Goal: Check status: Check status

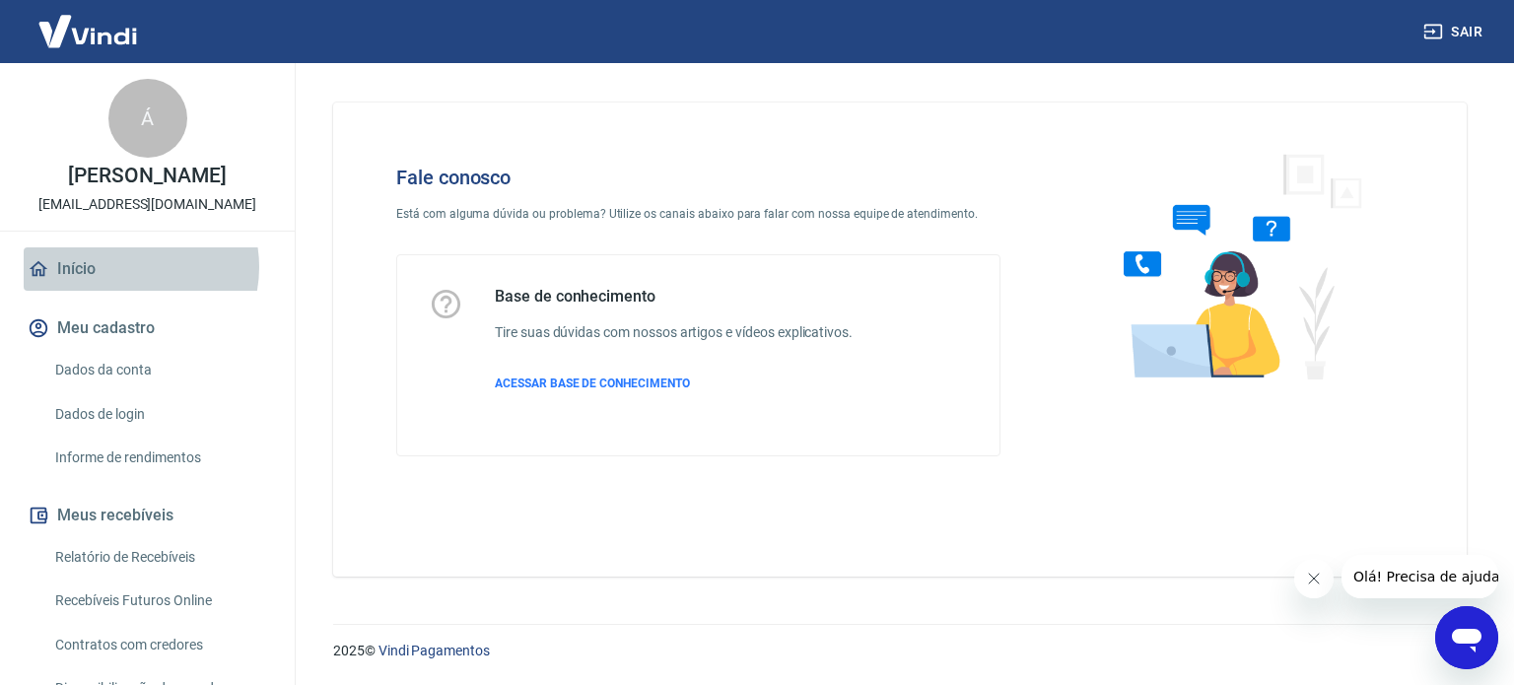
click at [125, 288] on link "Início" at bounding box center [147, 268] width 247 height 43
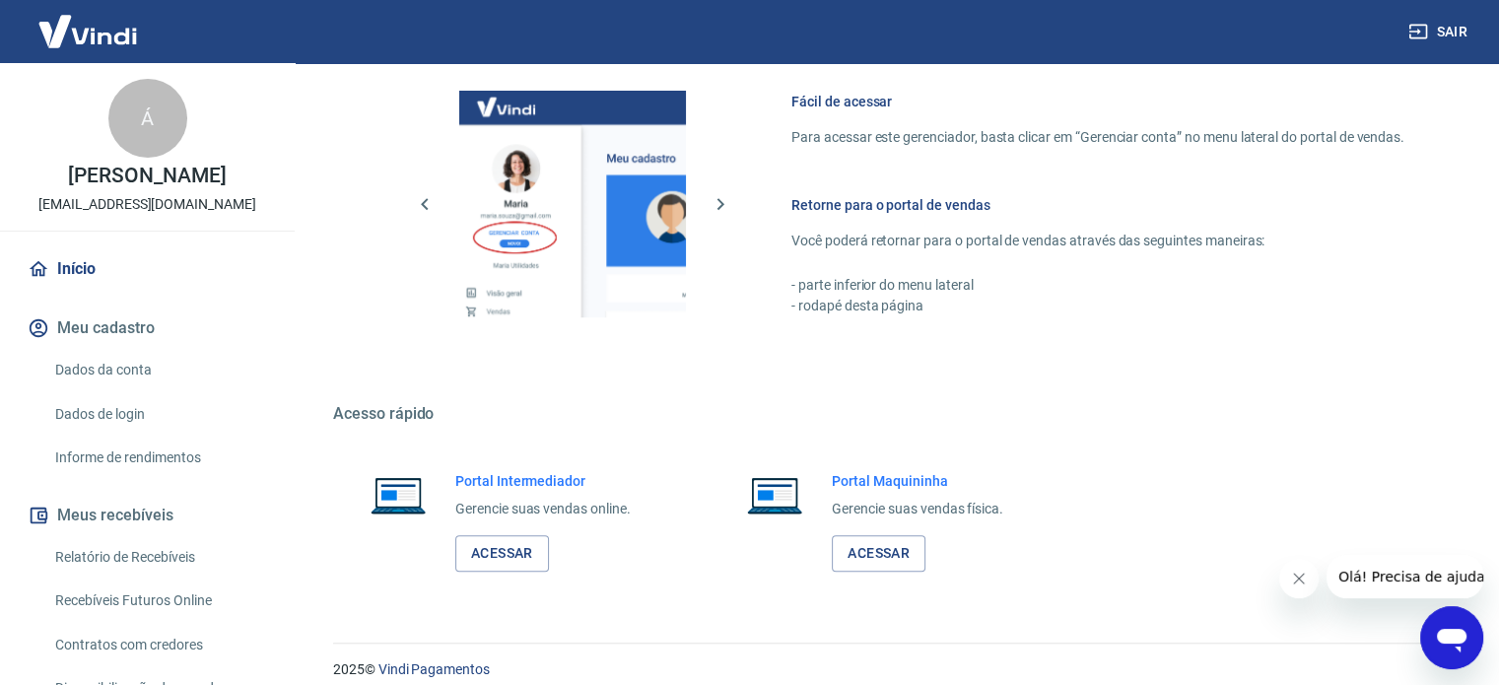
scroll to position [870, 0]
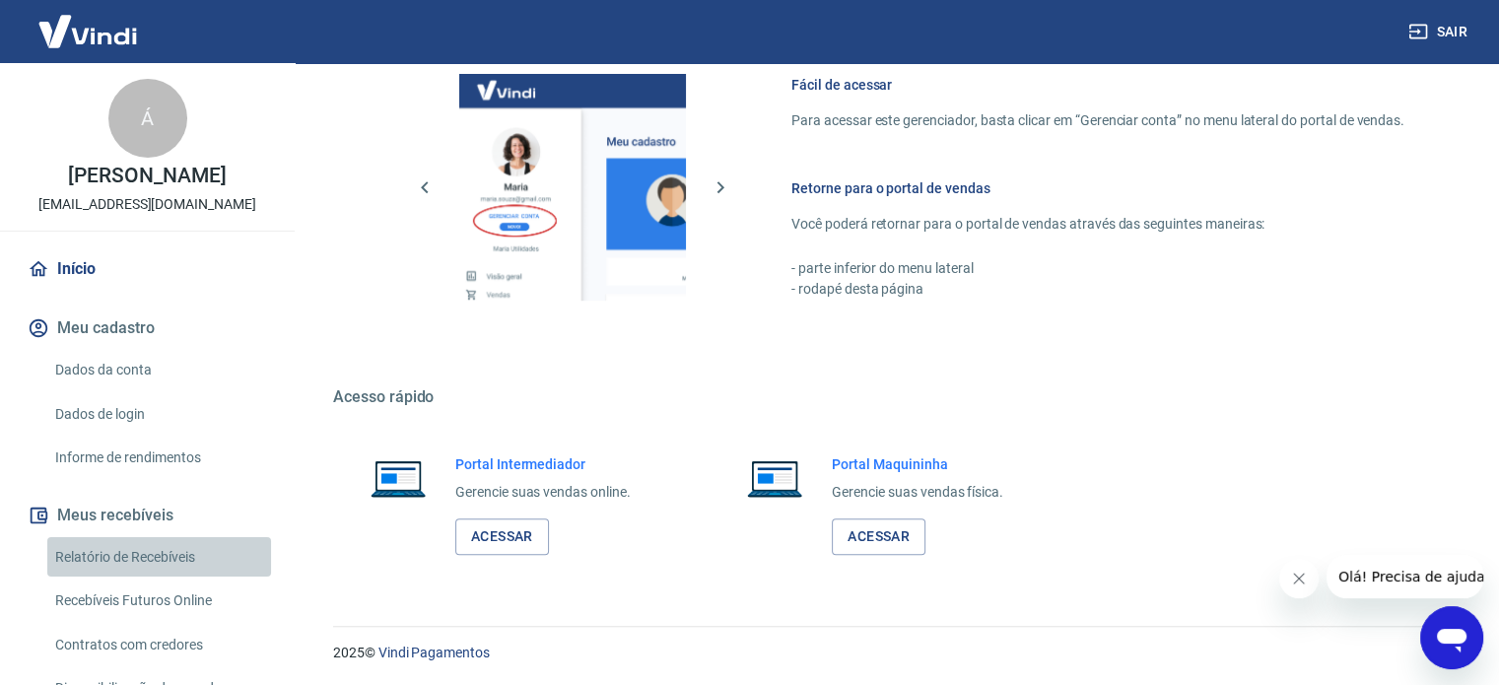
click at [159, 570] on link "Relatório de Recebíveis" at bounding box center [159, 557] width 224 height 40
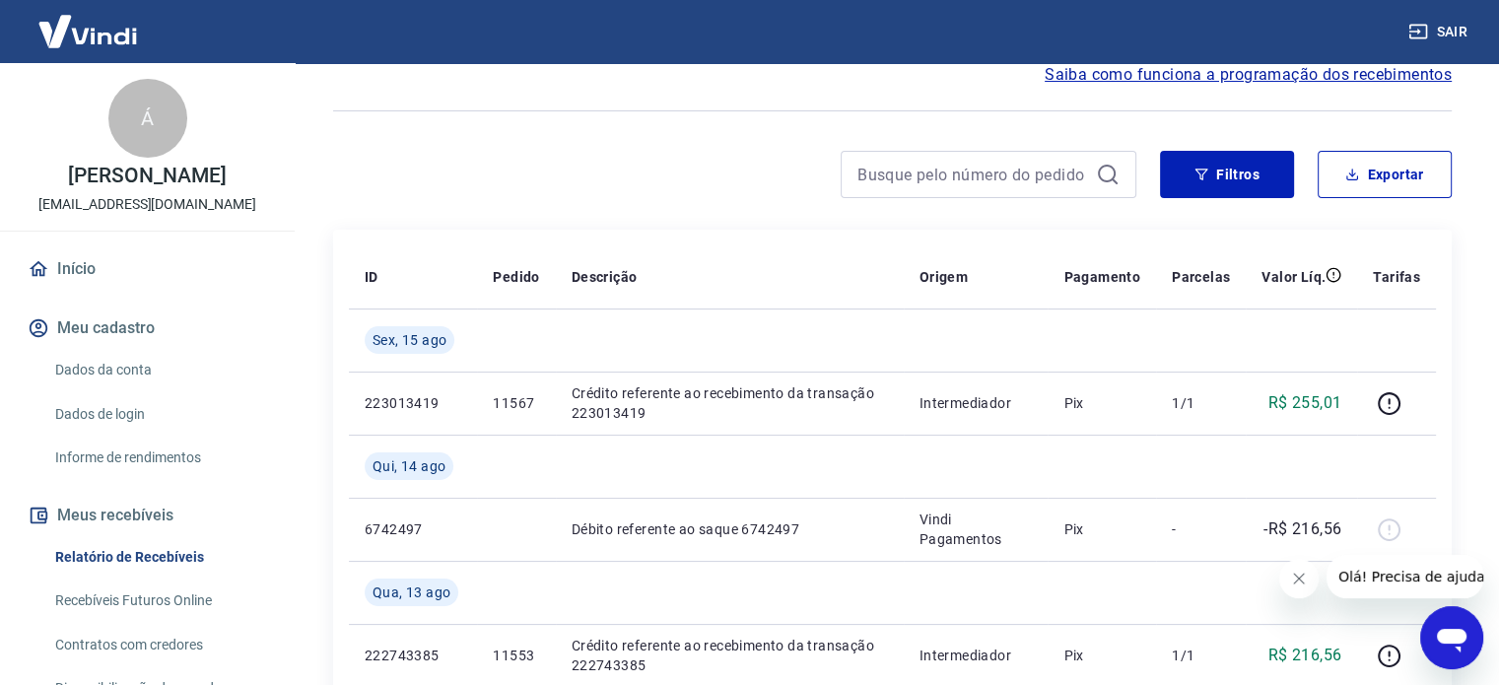
scroll to position [189, 0]
